Goal: Information Seeking & Learning: Find specific fact

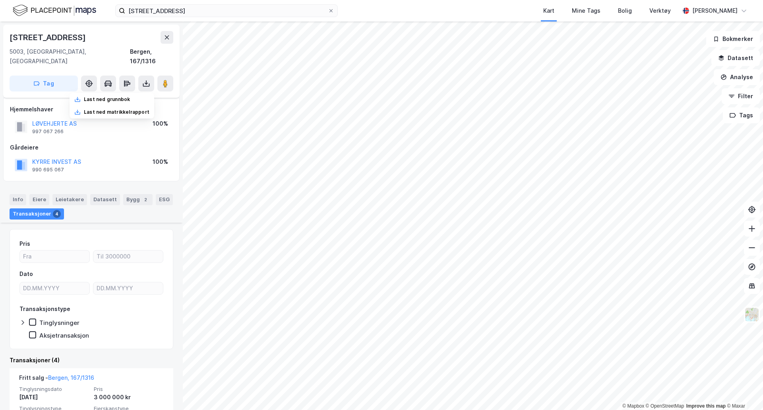
scroll to position [199, 0]
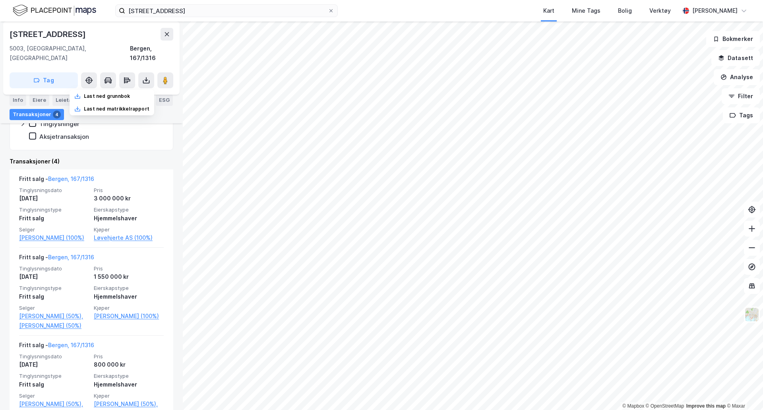
click at [118, 233] on link "Løvehjerte AS (100%)" at bounding box center [129, 238] width 70 height 10
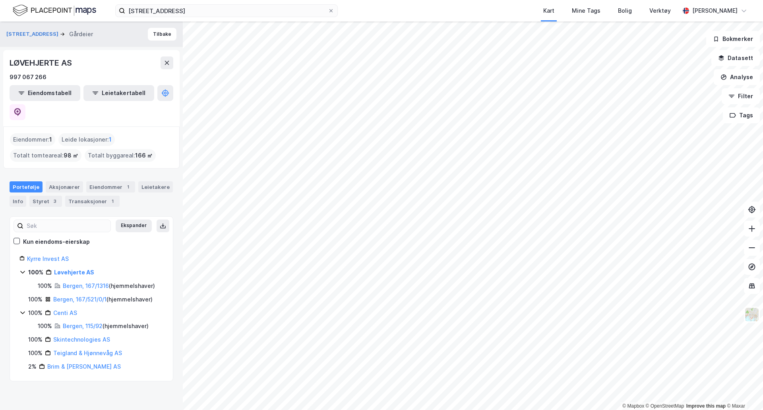
click at [45, 255] on link "Kyrre Invest AS" at bounding box center [48, 258] width 42 height 7
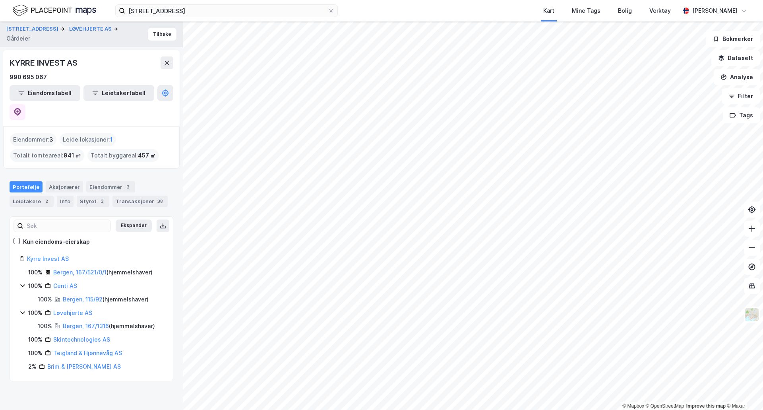
click at [71, 296] on link "Bergen, 115/92" at bounding box center [83, 299] width 40 height 7
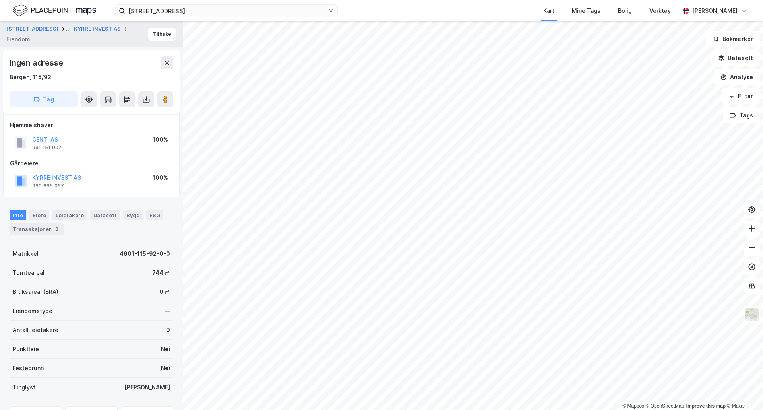
scroll to position [48, 0]
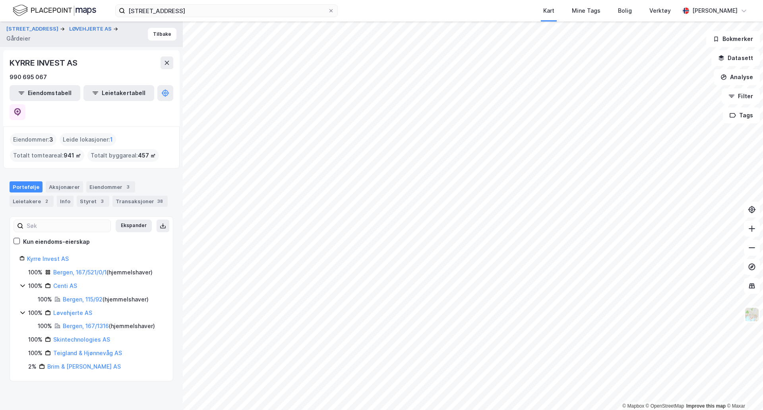
click at [25, 104] on button at bounding box center [18, 112] width 16 height 16
click at [165, 62] on icon at bounding box center [167, 63] width 6 height 6
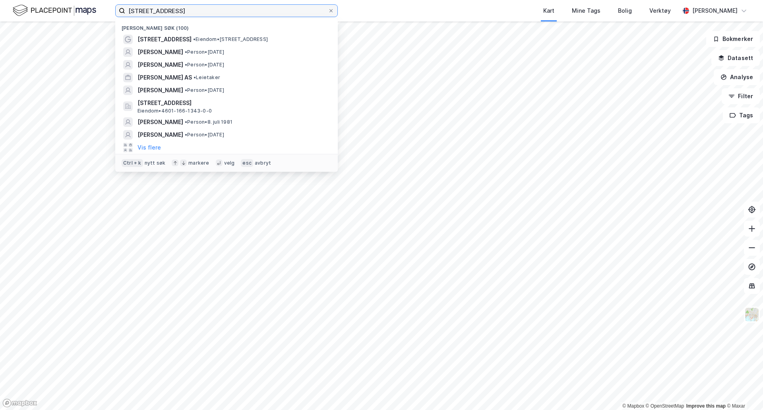
drag, startPoint x: 257, startPoint y: 13, endPoint x: 2, endPoint y: 5, distance: 255.3
click at [5, 3] on div "[STREET_ADDRESS] Nylige søk (100) Steinkjellerbakken 5 • Eiendom • [STREET_ADDR…" at bounding box center [381, 10] width 763 height 21
paste input "[PERSON_NAME]"
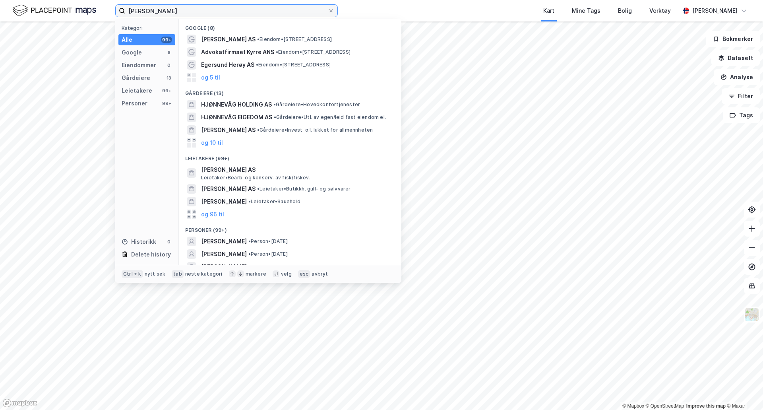
type input "[PERSON_NAME]"
click at [247, 239] on span "[PERSON_NAME]" at bounding box center [224, 242] width 46 height 10
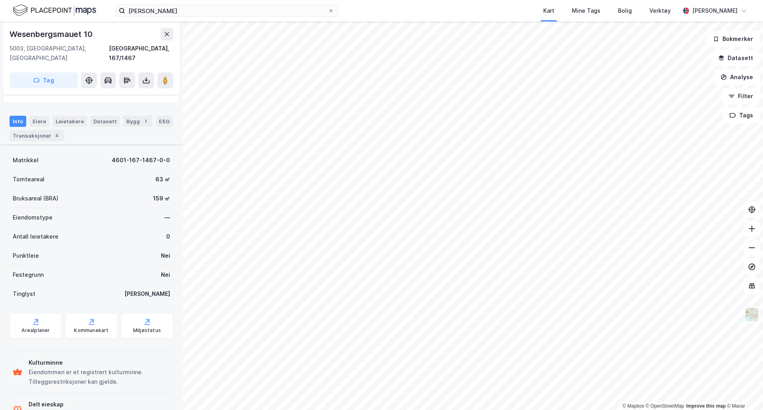
scroll to position [114, 0]
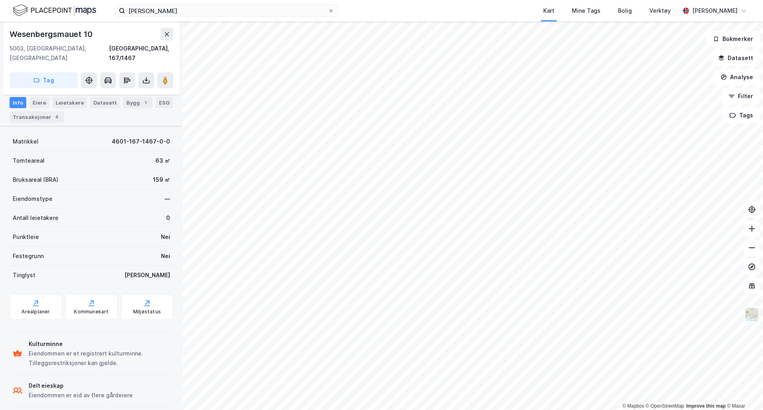
click at [41, 118] on div "Transaksjoner 4" at bounding box center [37, 116] width 54 height 11
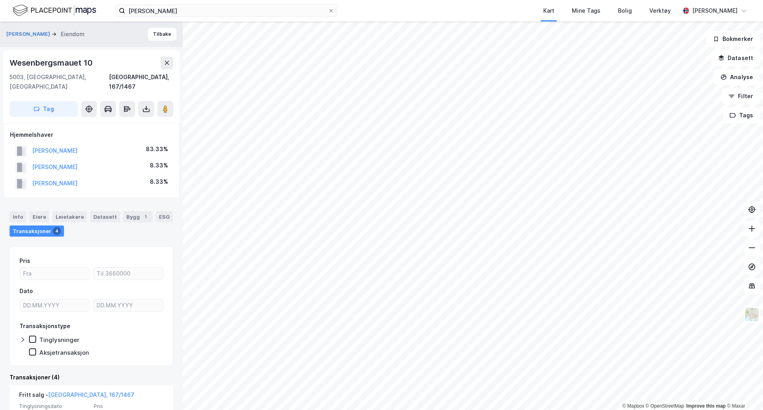
click at [67, 211] on div "Leietakere" at bounding box center [69, 216] width 35 height 11
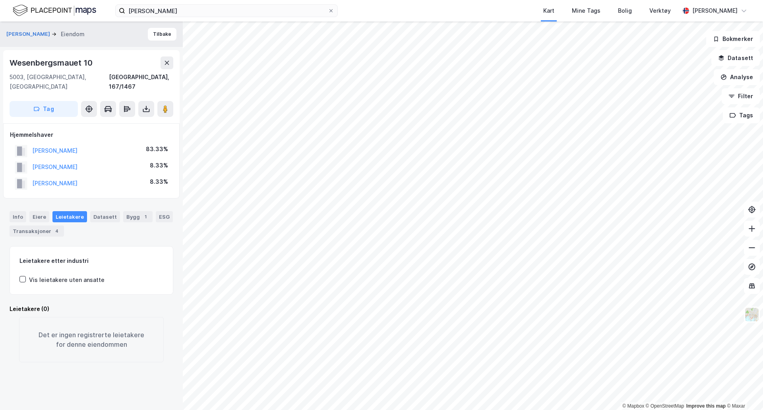
click at [156, 104] on div "Tag" at bounding box center [92, 109] width 164 height 16
click at [138, 101] on div "Tag" at bounding box center [92, 109] width 164 height 16
click at [145, 105] on icon at bounding box center [146, 109] width 8 height 8
click at [126, 122] on div "Last ned grunnbok" at bounding box center [107, 125] width 46 height 6
click at [33, 38] on button "[PERSON_NAME]" at bounding box center [28, 34] width 45 height 8
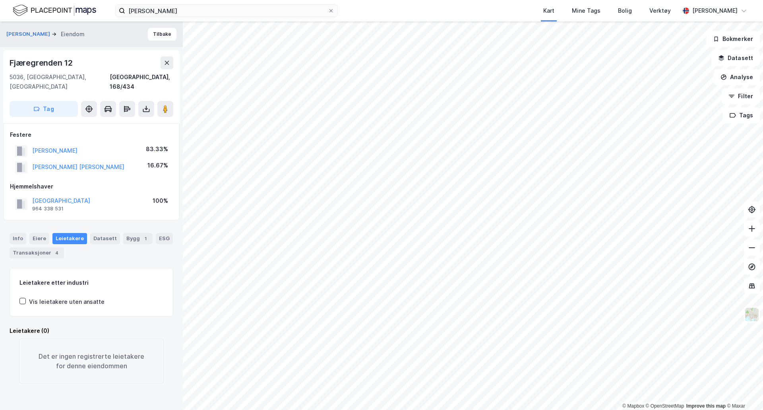
click at [41, 247] on div "Transaksjoner 4" at bounding box center [37, 252] width 54 height 11
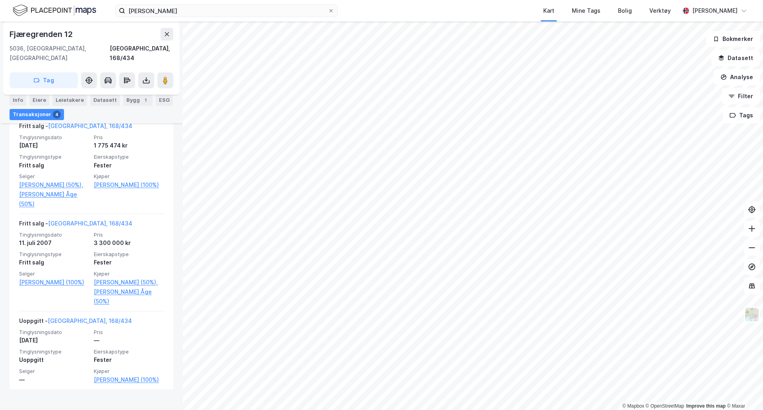
scroll to position [66, 0]
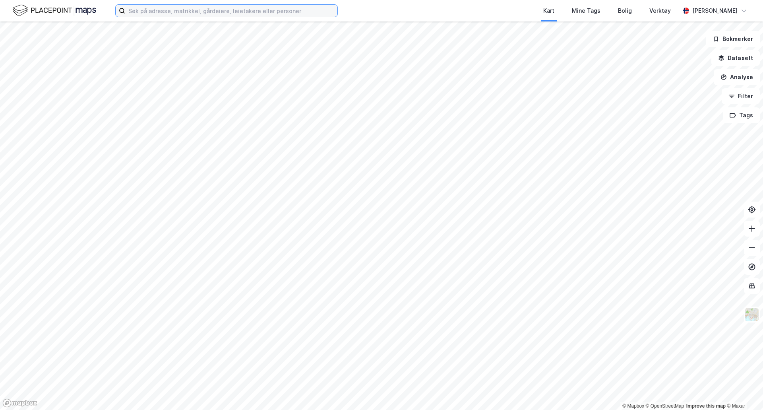
click at [202, 15] on input at bounding box center [231, 11] width 212 height 12
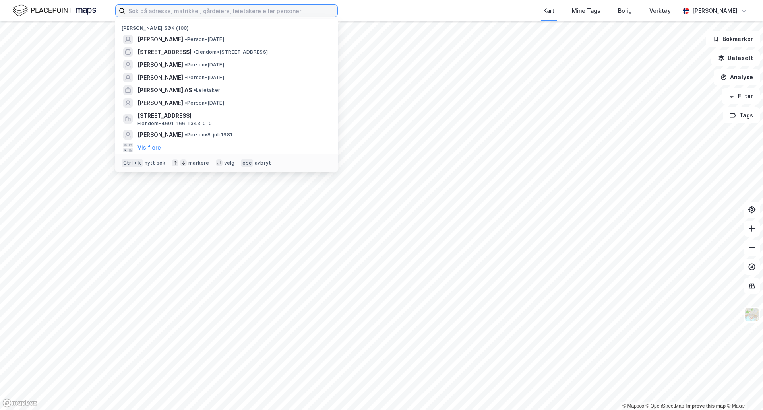
paste input "[PERSON_NAME]"
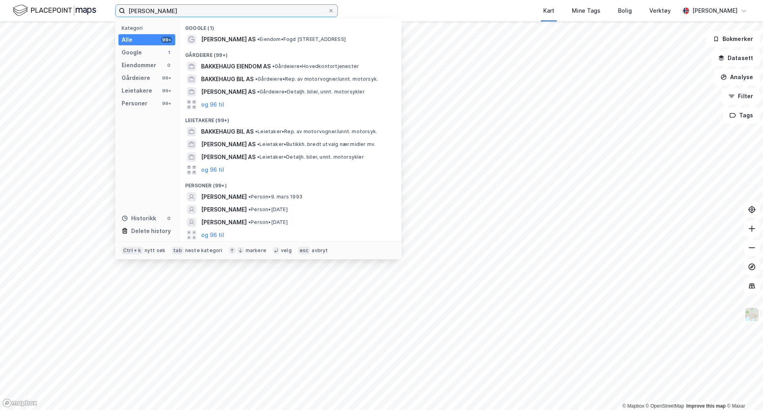
type input "Aina Skaug Bakkehaug"
click at [284, 196] on span "• Person • 9. mars 1993" at bounding box center [275, 197] width 54 height 6
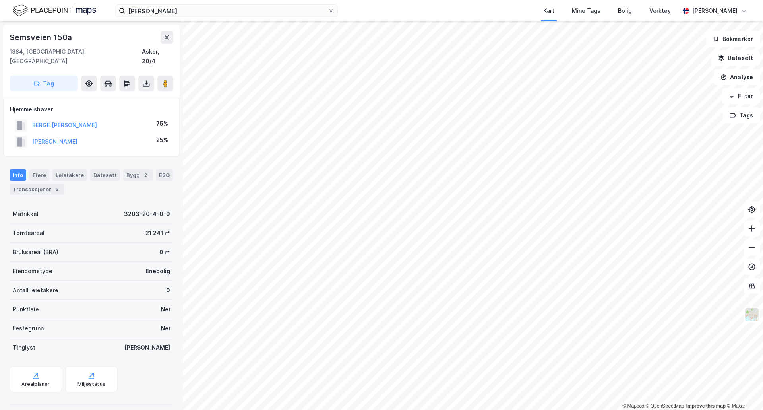
click at [48, 184] on div "Transaksjoner 5" at bounding box center [37, 189] width 54 height 11
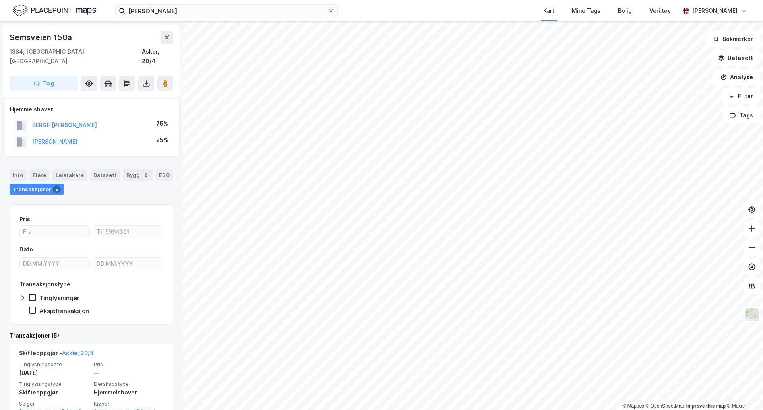
scroll to position [66, 0]
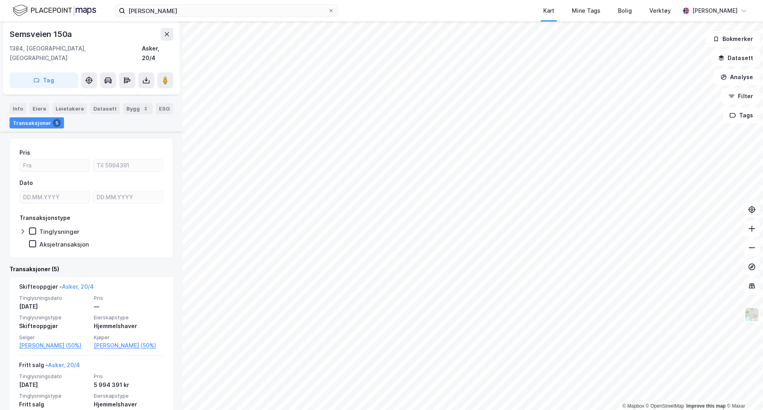
click at [128, 302] on div "Tinglysningsdato 13. jan. 2021 Pris — Tinglysningstype Skifteoppgjør Eierskapst…" at bounding box center [91, 323] width 145 height 56
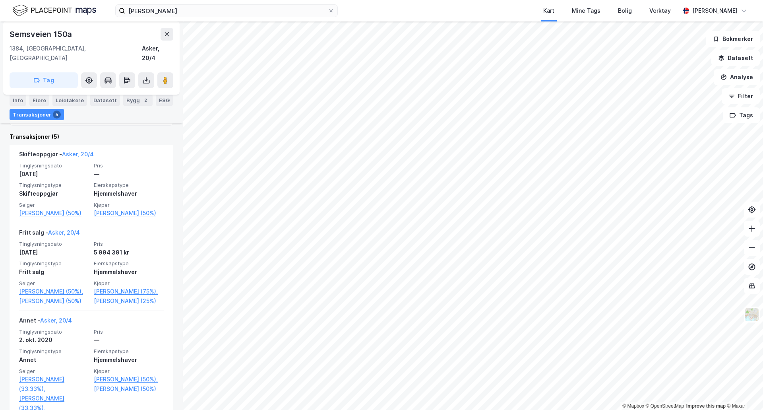
click at [97, 171] on div "Tinglysningsdato 13. jan. 2021 Pris — Tinglysningstype Skifteoppgjør Eierskapst…" at bounding box center [91, 190] width 145 height 56
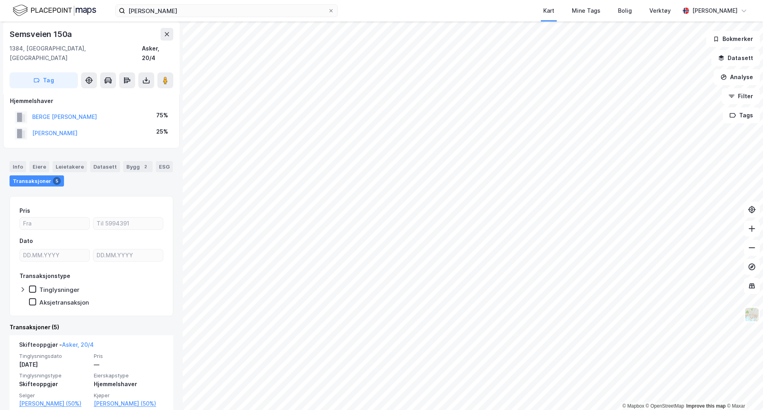
scroll to position [0, 0]
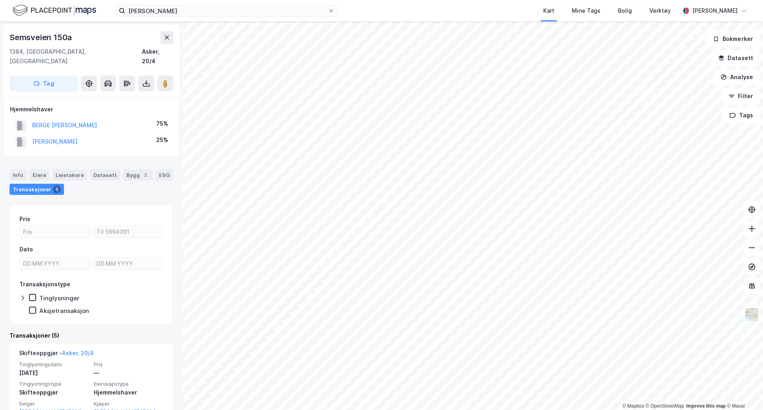
click at [0, 0] on button "BERGE ANDERS BREDAL" at bounding box center [0, 0] width 0 height 0
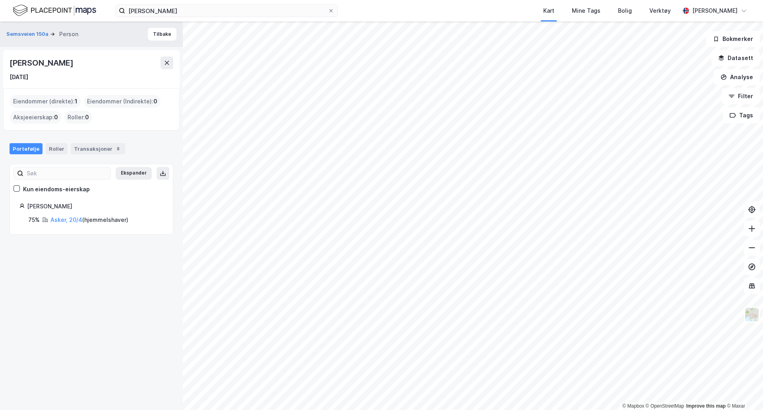
click at [78, 220] on link "Asker, 20/4" at bounding box center [66, 219] width 32 height 7
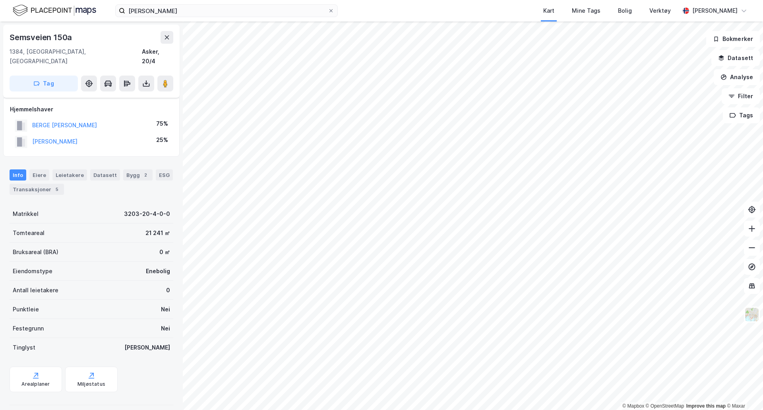
scroll to position [8, 0]
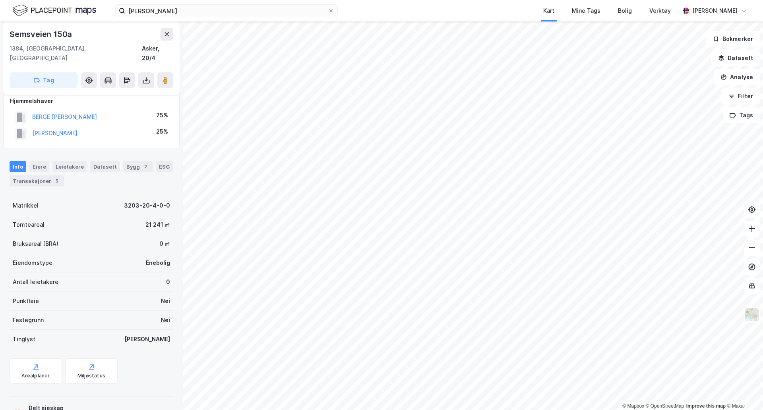
drag, startPoint x: 80, startPoint y: 32, endPoint x: 0, endPoint y: 39, distance: 79.9
click at [0, 39] on div "Semsveien 150a 1384, Asker, Akershus Asker, 20/4 Tag Hjemmelshaver BERGE ANDERS…" at bounding box center [91, 215] width 183 height 388
click at [85, 39] on div "Semsveien 150a" at bounding box center [92, 34] width 164 height 13
drag, startPoint x: 78, startPoint y: 37, endPoint x: 5, endPoint y: 37, distance: 72.3
click at [5, 37] on div "Semsveien 150a 1384, Asker, Akershus Asker, 20/4 Tag" at bounding box center [91, 57] width 176 height 73
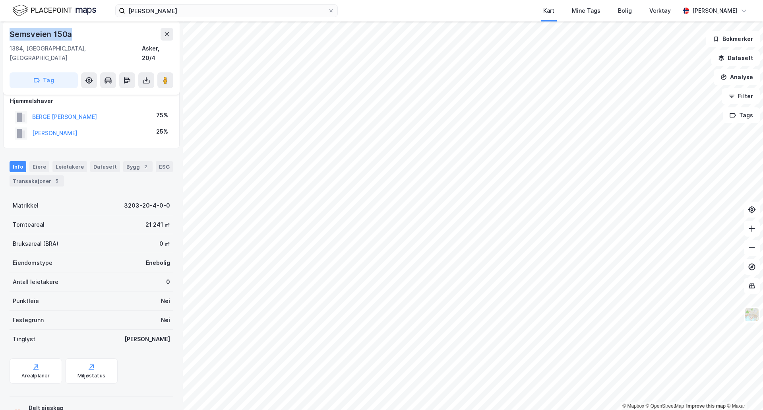
copy div "Semsveien 150a"
